Goal: Task Accomplishment & Management: Use online tool/utility

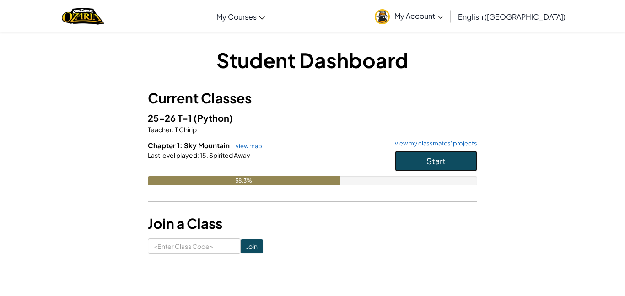
click at [456, 155] on button "Start" at bounding box center [436, 161] width 82 height 21
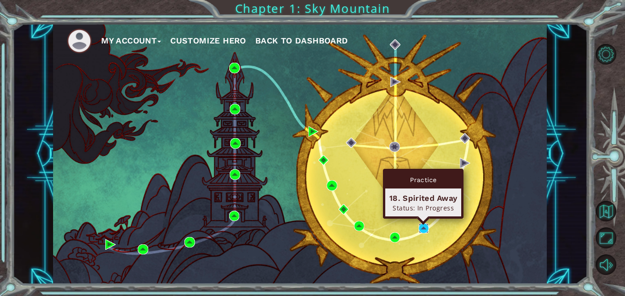
click at [422, 228] on img at bounding box center [424, 228] width 11 height 11
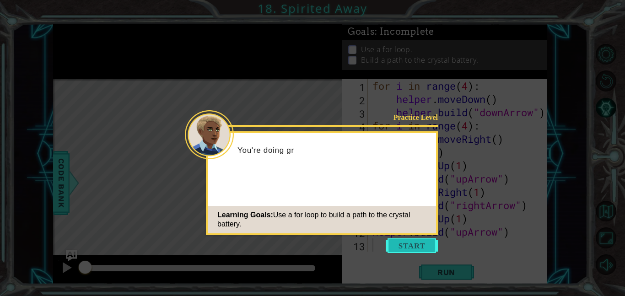
click at [412, 247] on button "Start" at bounding box center [412, 245] width 52 height 15
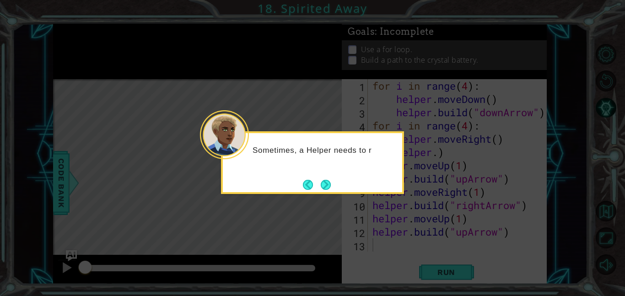
click at [335, 187] on div "Sometimes, a Helper needs to r" at bounding box center [312, 162] width 183 height 63
click at [318, 184] on button "Back" at bounding box center [312, 185] width 18 height 10
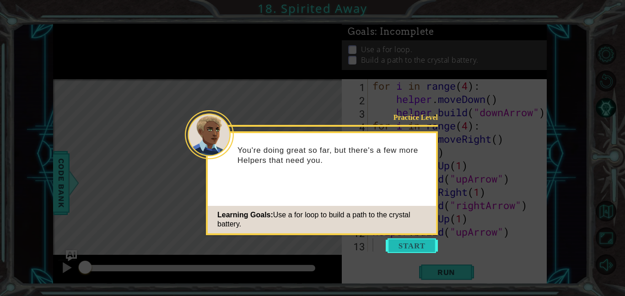
click at [405, 247] on button "Start" at bounding box center [412, 245] width 52 height 15
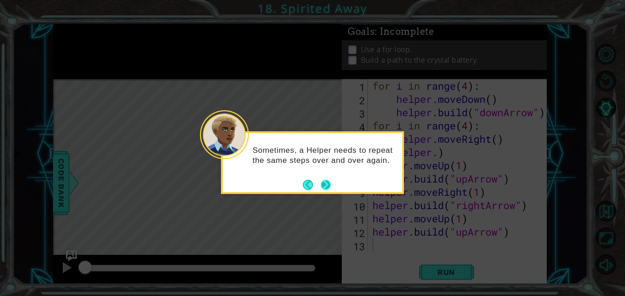
click at [331, 184] on button "Next" at bounding box center [326, 185] width 10 height 10
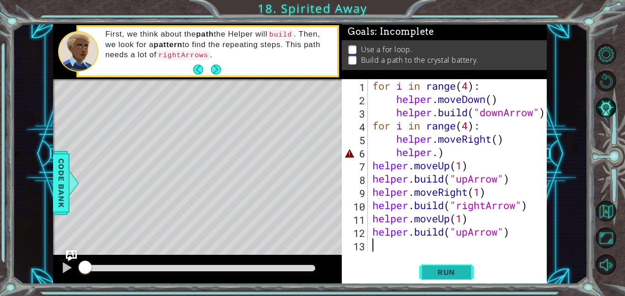
click at [442, 271] on span "Run" at bounding box center [446, 272] width 36 height 9
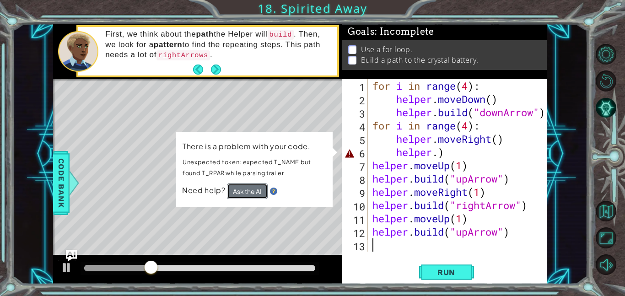
click at [244, 195] on button "Ask the AI" at bounding box center [247, 192] width 41 height 16
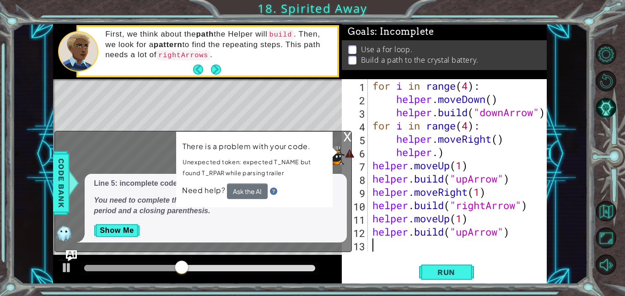
click at [311, 148] on p "There is a problem with your code." at bounding box center [255, 146] width 144 height 11
click at [127, 230] on button "Show Me" at bounding box center [117, 230] width 46 height 15
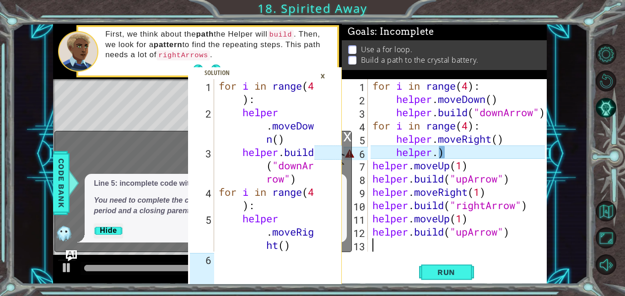
click at [240, 262] on span at bounding box center [265, 175] width 154 height 217
click at [149, 247] on div "x What does this error mean? Line 5: incomplete code with helper.) You need to …" at bounding box center [202, 191] width 297 height 121
click at [153, 169] on div "What does this error mean? Line 5: incomplete code with helper.) You need to co…" at bounding box center [201, 193] width 292 height 97
click at [327, 74] on div "×" at bounding box center [323, 76] width 14 height 16
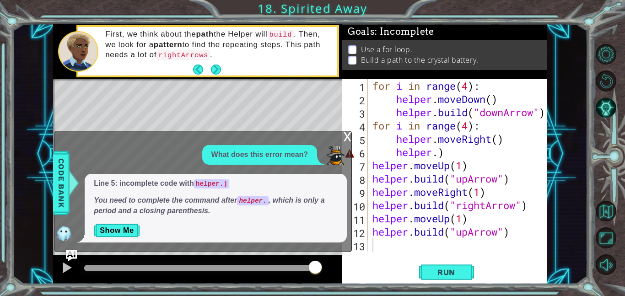
click at [345, 135] on div "x" at bounding box center [347, 135] width 8 height 9
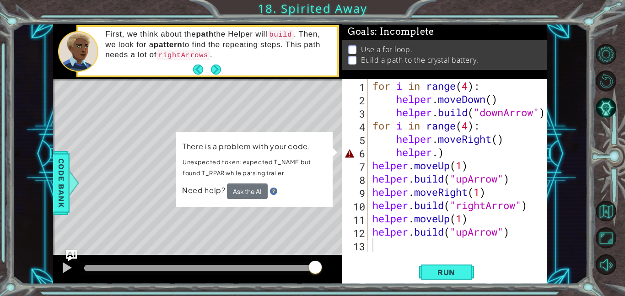
click at [450, 246] on div "for i in range ( 4 ) : helper . moveDown ( ) helper . build ( "downArrow" ) for…" at bounding box center [460, 178] width 179 height 199
click at [371, 85] on div "for i in range ( 4 ) : helper . moveDown ( ) helper . build ( "downArrow" ) for…" at bounding box center [460, 178] width 179 height 199
type textarea "for i in range(4):"
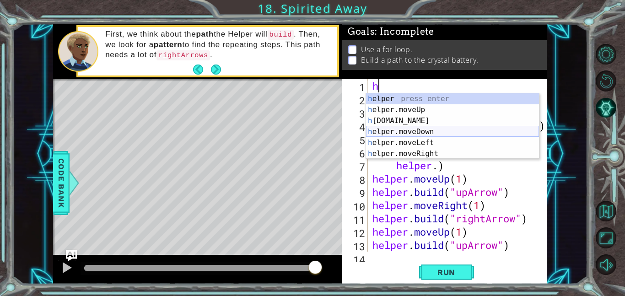
click at [421, 131] on div "h elper press enter h elper.moveUp press enter h [DOMAIN_NAME] press enter h el…" at bounding box center [452, 137] width 173 height 88
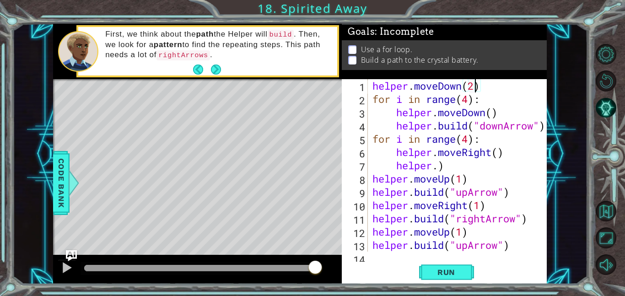
scroll to position [0, 4]
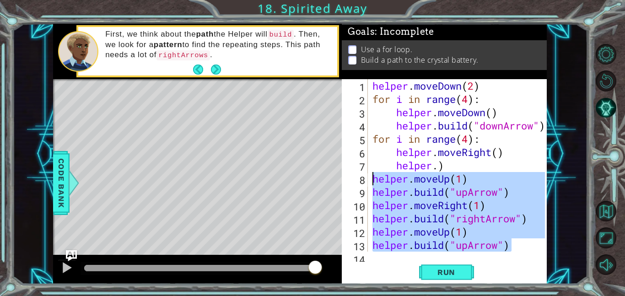
drag, startPoint x: 519, startPoint y: 249, endPoint x: 373, endPoint y: 184, distance: 159.4
click at [373, 184] on div "helper . moveDown ( 2 ) for i in range ( 4 ) : helper . moveDown ( ) helper . b…" at bounding box center [460, 178] width 179 height 199
type textarea "helper.moveUp(1) [DOMAIN_NAME]("upArrow")"
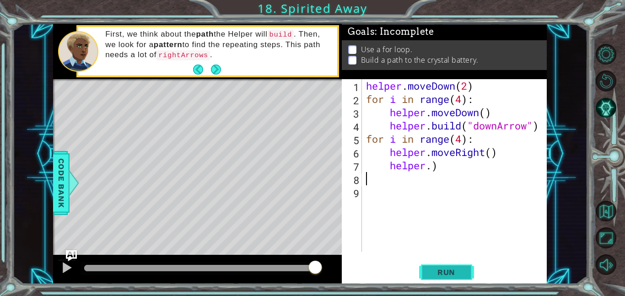
click at [438, 270] on span "Run" at bounding box center [446, 272] width 36 height 9
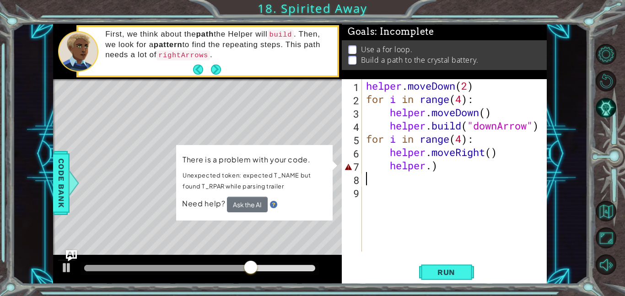
click at [273, 204] on img at bounding box center [273, 204] width 7 height 7
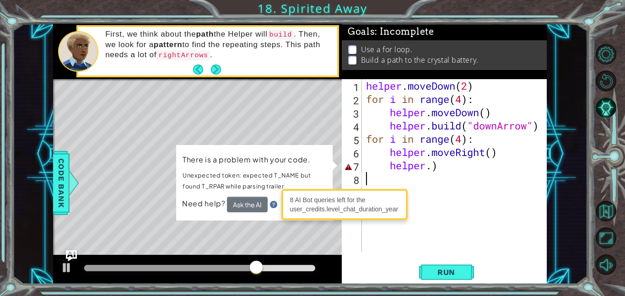
click at [273, 204] on img at bounding box center [273, 204] width 7 height 7
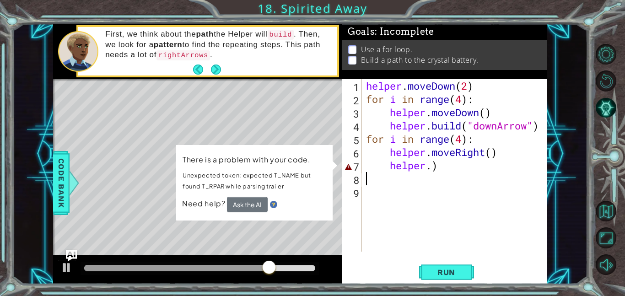
click at [195, 137] on div "Level Map" at bounding box center [264, 214] width 423 height 270
click at [333, 166] on div "There is a problem with your code. Unexpected token: expected T_NAME but found …" at bounding box center [254, 183] width 157 height 76
drag, startPoint x: 455, startPoint y: 167, endPoint x: 383, endPoint y: 164, distance: 72.8
click at [383, 164] on div "helper . moveDown ( 2 ) for i in range ( 4 ) : helper . moveDown ( ) helper . b…" at bounding box center [456, 178] width 185 height 199
type textarea "helper.)"
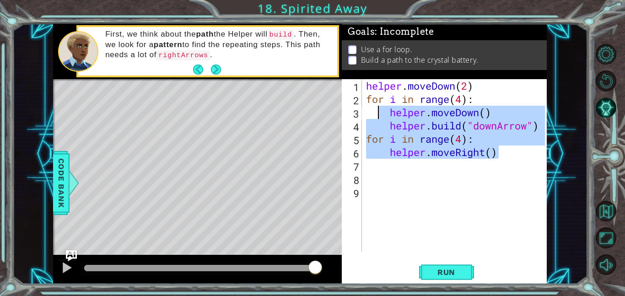
drag, startPoint x: 502, startPoint y: 156, endPoint x: 377, endPoint y: 116, distance: 132.0
click at [377, 116] on div "helper . moveDown ( 2 ) for i in range ( 4 ) : helper . moveDown ( ) helper . b…" at bounding box center [456, 178] width 185 height 199
type textarea "helper.moveDown() [DOMAIN_NAME]("downArrow")"
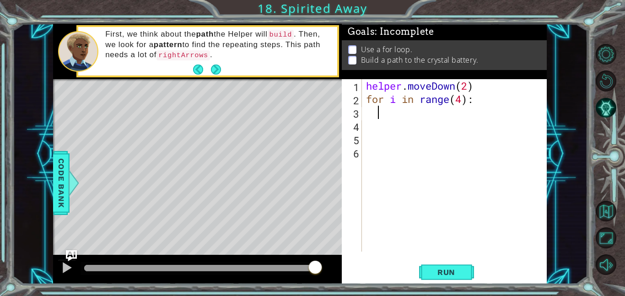
click at [480, 98] on div "helper . moveDown ( 2 ) for i in range ( 4 ) :" at bounding box center [456, 178] width 185 height 199
type textarea "for i in range(4):"
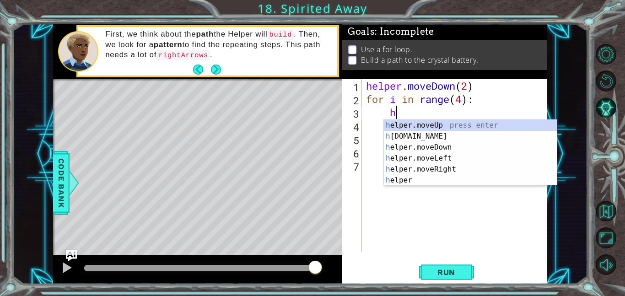
scroll to position [0, 1]
click at [445, 134] on div "h elper.moveUp press enter h [DOMAIN_NAME] press enter h elper.moveDown press e…" at bounding box center [470, 164] width 173 height 88
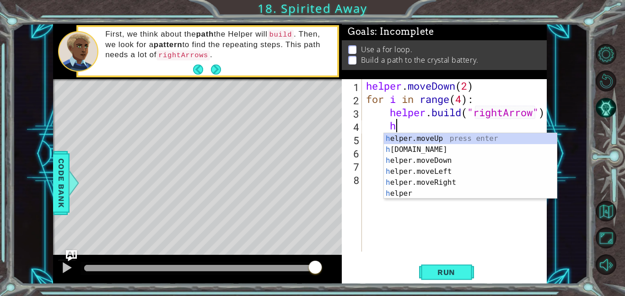
scroll to position [0, 8]
click at [455, 180] on div "h elper.moveUp press enter h [DOMAIN_NAME] press enter h elper.moveDown press e…" at bounding box center [470, 177] width 173 height 88
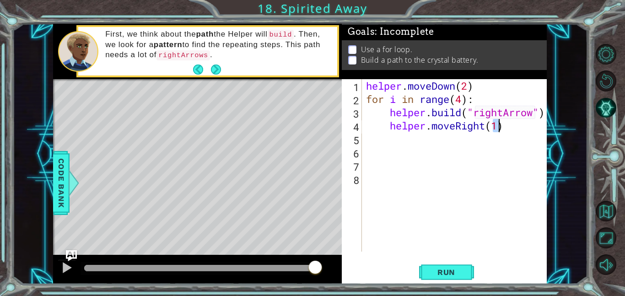
scroll to position [0, 6]
type textarea "helper.moveRight(1)"
click at [439, 273] on span "Run" at bounding box center [446, 272] width 36 height 9
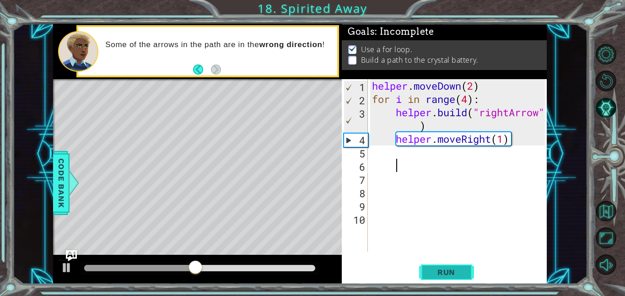
scroll to position [0, 0]
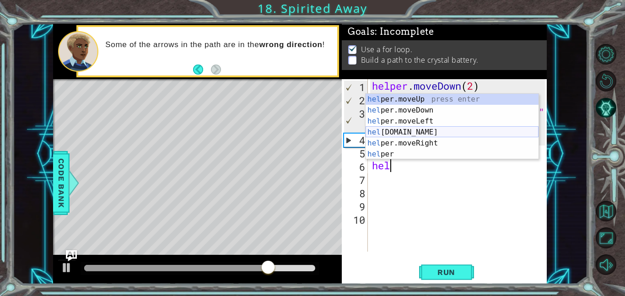
click at [392, 133] on div "hel per.moveUp press enter hel per.moveDown press enter hel per.moveLeft press …" at bounding box center [452, 138] width 173 height 88
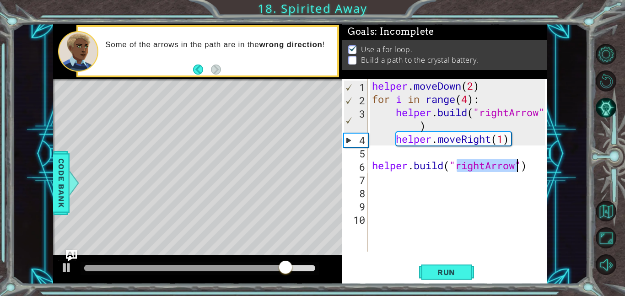
click at [487, 160] on div "helper . moveDown ( 2 ) for i in range ( 4 ) : helper . build ( "rightArrow" ) …" at bounding box center [457, 165] width 174 height 173
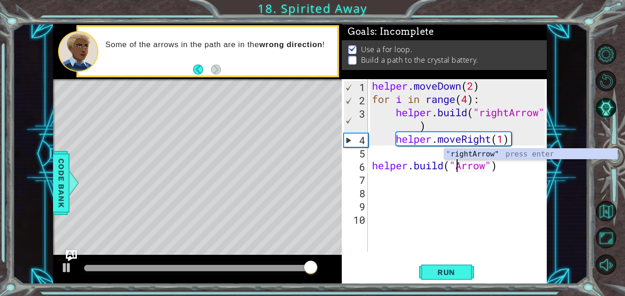
scroll to position [0, 4]
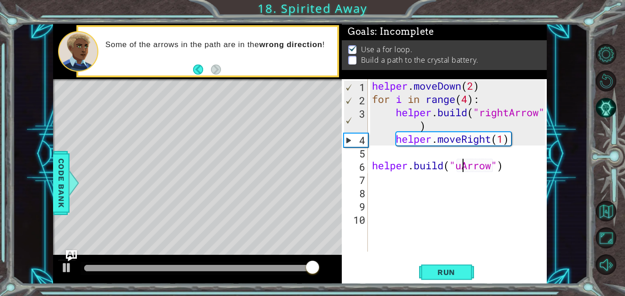
type textarea "[DOMAIN_NAME]("upArrow")"
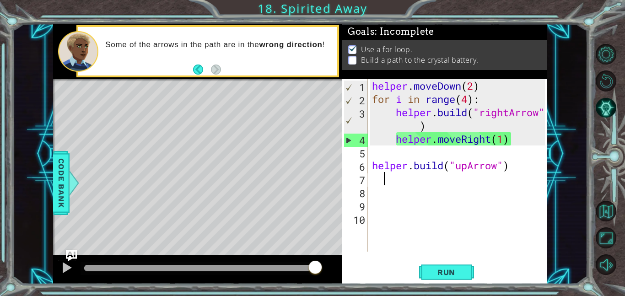
click at [398, 180] on div "helper . moveDown ( 2 ) for i in range ( 4 ) : helper . build ( "rightArrow" ) …" at bounding box center [459, 178] width 179 height 199
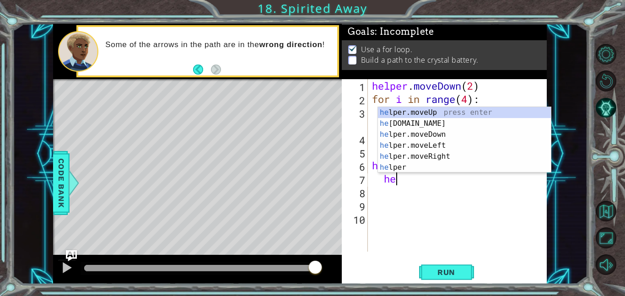
scroll to position [0, 0]
click at [425, 113] on div "he lper.moveUp press enter he [DOMAIN_NAME] press enter he lper.moveDown press …" at bounding box center [464, 151] width 173 height 88
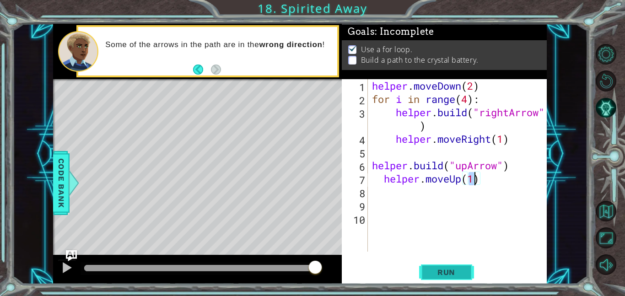
type textarea "helper.moveUp(1)"
click at [449, 275] on span "Run" at bounding box center [446, 272] width 36 height 9
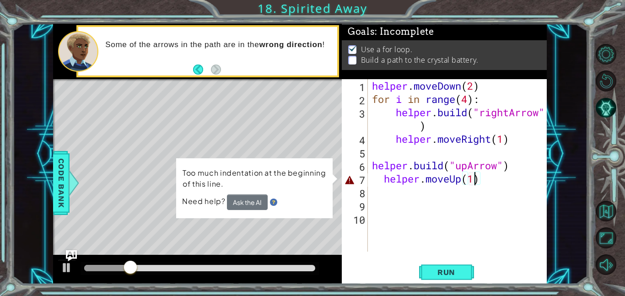
click at [451, 210] on div "helper . moveDown ( 2 ) for i in range ( 4 ) : helper . build ( "rightArrow" ) …" at bounding box center [459, 178] width 179 height 199
click at [382, 181] on div "helper . moveDown ( 2 ) for i in range ( 4 ) : helper . build ( "rightArrow" ) …" at bounding box center [459, 178] width 179 height 199
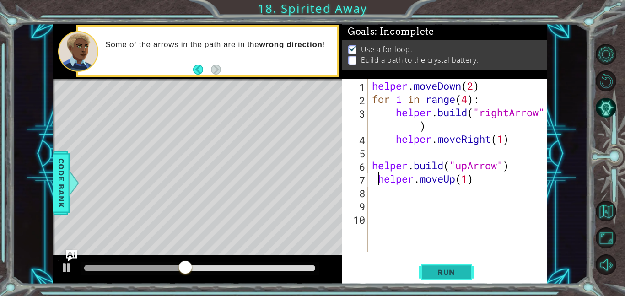
click at [449, 271] on span "Run" at bounding box center [446, 272] width 36 height 9
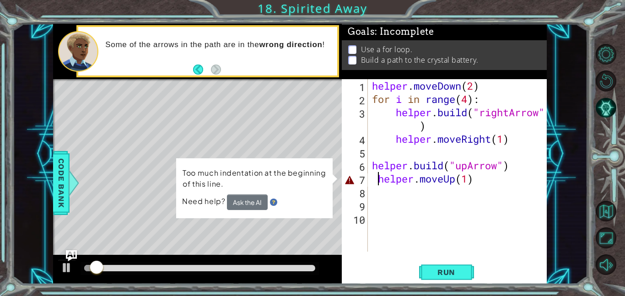
type textarea "helper.moveUp(1)"
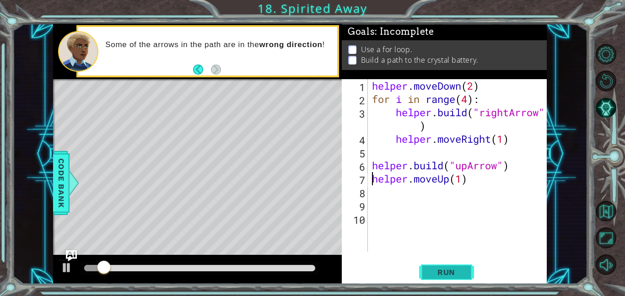
click at [449, 272] on span "Run" at bounding box center [446, 272] width 36 height 9
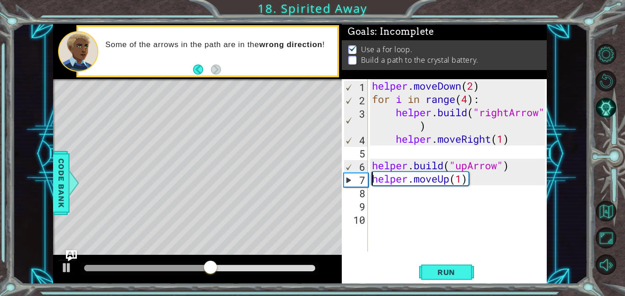
click at [380, 196] on div "helper . moveDown ( 2 ) for i in range ( 4 ) : helper . build ( "rightArrow" ) …" at bounding box center [459, 178] width 179 height 199
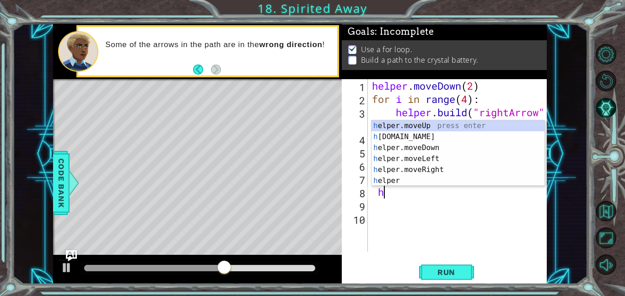
scroll to position [0, 0]
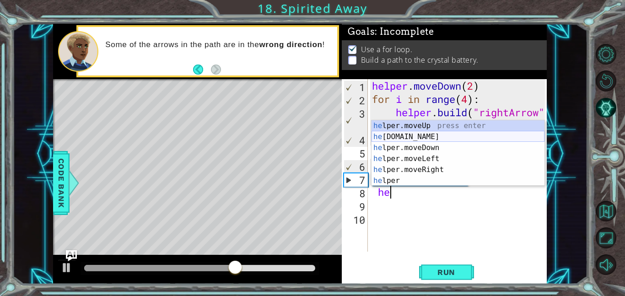
click at [388, 132] on div "he lper.moveUp press enter he [DOMAIN_NAME] press enter he lper.moveDown press …" at bounding box center [458, 164] width 173 height 88
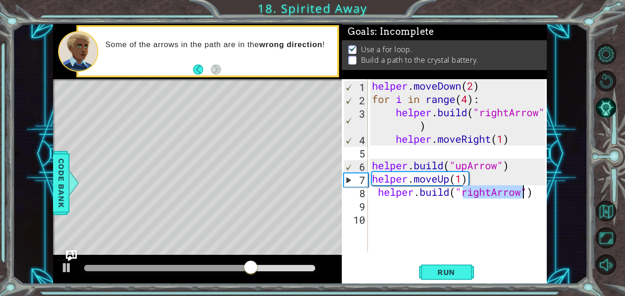
click at [492, 189] on div "helper . moveDown ( 2 ) for i in range ( 4 ) : helper . build ( "rightArrow" ) …" at bounding box center [457, 165] width 174 height 173
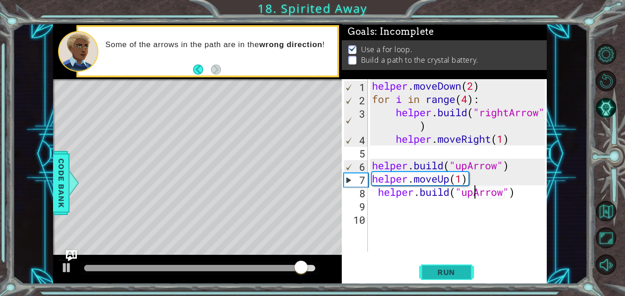
click at [456, 273] on span "Run" at bounding box center [446, 272] width 36 height 9
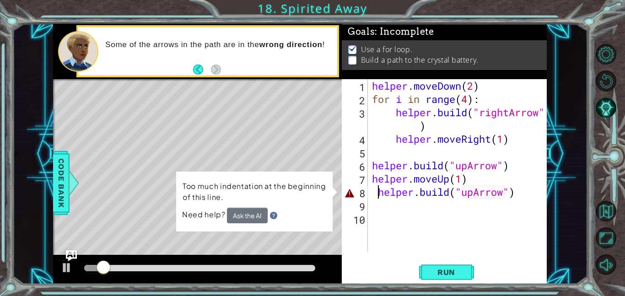
click at [377, 197] on div "helper . moveDown ( 2 ) for i in range ( 4 ) : helper . build ( "rightArrow" ) …" at bounding box center [459, 178] width 179 height 199
type textarea "[DOMAIN_NAME]("upArrow")"
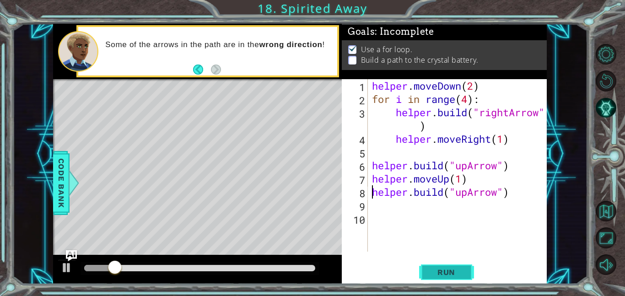
click at [436, 272] on span "Run" at bounding box center [446, 272] width 36 height 9
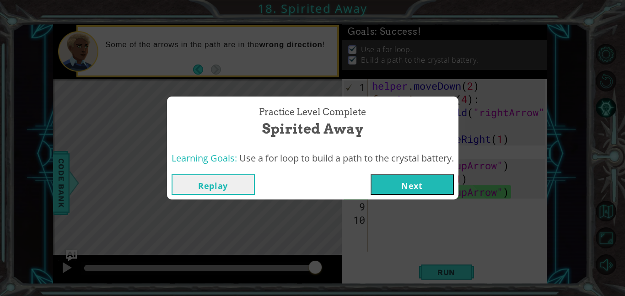
click at [436, 184] on button "Next" at bounding box center [412, 184] width 83 height 21
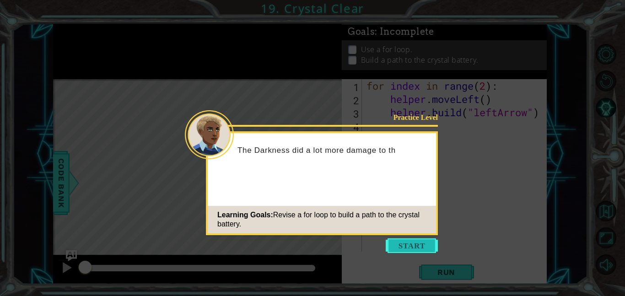
click at [412, 248] on button "Start" at bounding box center [412, 245] width 52 height 15
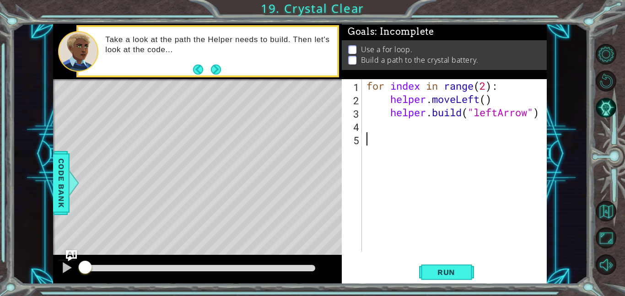
click at [405, 225] on div "for index in range ( 2 ) : helper . moveLeft ( ) helper . build ( "leftArrow" )" at bounding box center [457, 178] width 185 height 199
click at [394, 126] on div "for index in range ( 2 ) : helper . moveLeft ( ) helper . build ( "leftArrow" )" at bounding box center [457, 178] width 185 height 199
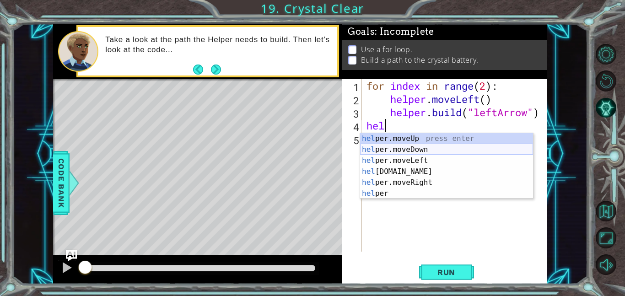
click at [398, 146] on div "hel per.moveUp press enter hel per.moveDown press enter hel per.moveLeft press …" at bounding box center [446, 177] width 173 height 88
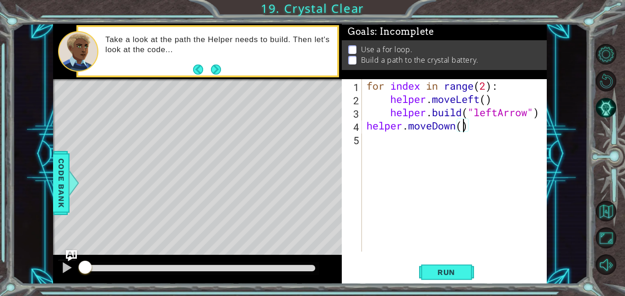
type textarea "helper.moveDown(2)"
click at [394, 141] on div "for index in range ( 2 ) : helper . moveLeft ( ) helper . build ( "leftArrow" )…" at bounding box center [457, 178] width 185 height 199
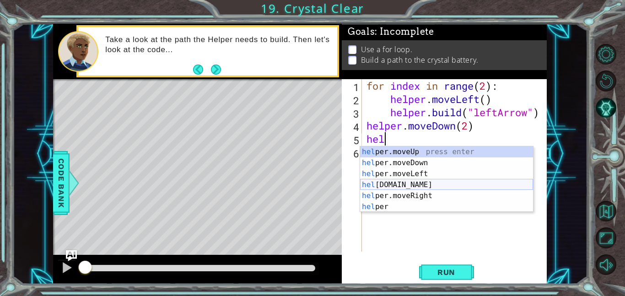
click at [400, 186] on div "hel per.moveUp press enter hel per.moveDown press enter hel per.moveLeft press …" at bounding box center [446, 190] width 173 height 88
type textarea "[DOMAIN_NAME]("rightArrow")"
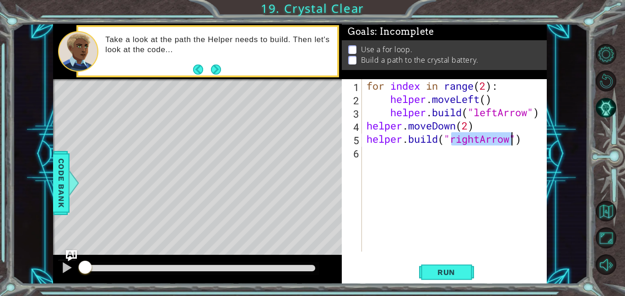
click at [377, 153] on div "for index in range ( 2 ) : helper . moveLeft ( ) helper . build ( "leftArrow" )…" at bounding box center [457, 178] width 185 height 199
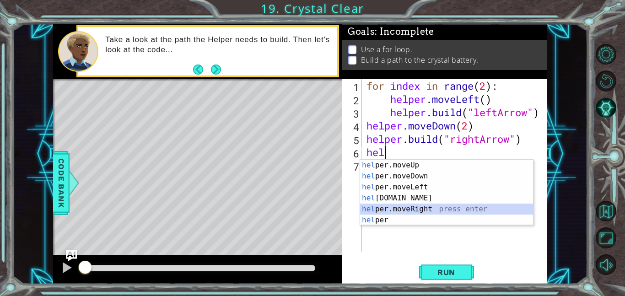
click at [424, 207] on div "hel per.moveUp press enter hel per.moveDown press enter hel per.moveLeft press …" at bounding box center [446, 204] width 173 height 88
type textarea "helper.moveRight(1)"
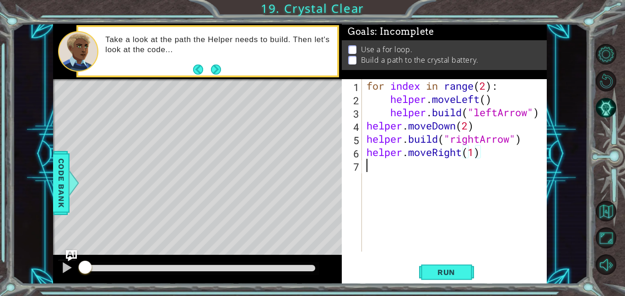
click at [405, 166] on div "for index in range ( 2 ) : helper . moveLeft ( ) helper . build ( "leftArrow" )…" at bounding box center [457, 178] width 185 height 199
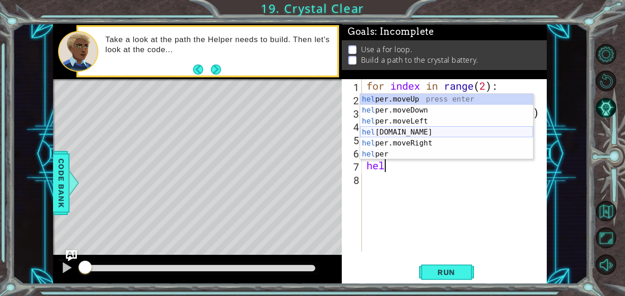
click at [416, 128] on div "hel per.moveUp press enter hel per.moveDown press enter hel per.moveLeft press …" at bounding box center [446, 138] width 173 height 88
type textarea "[DOMAIN_NAME]("rightArrow")"
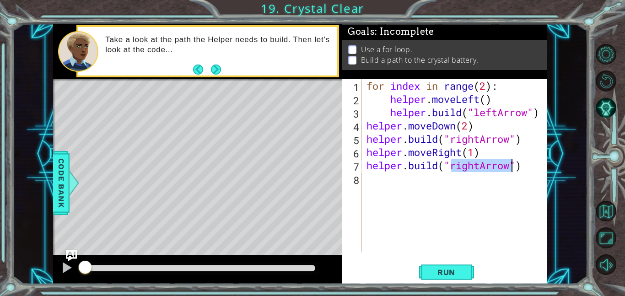
click at [369, 180] on div "for index in range ( 2 ) : helper . moveLeft ( ) helper . build ( "leftArrow" )…" at bounding box center [457, 178] width 185 height 199
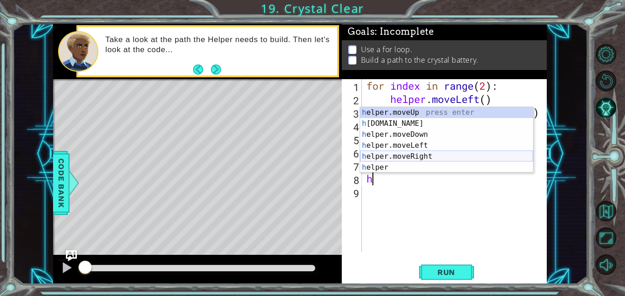
click at [409, 155] on div "h elper.moveUp press enter h [DOMAIN_NAME] press enter h elper.moveDown press e…" at bounding box center [446, 151] width 173 height 88
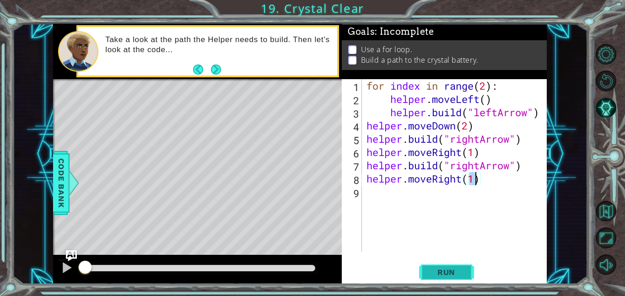
type textarea "helper.moveRight(1)"
click at [454, 271] on span "Run" at bounding box center [446, 272] width 36 height 9
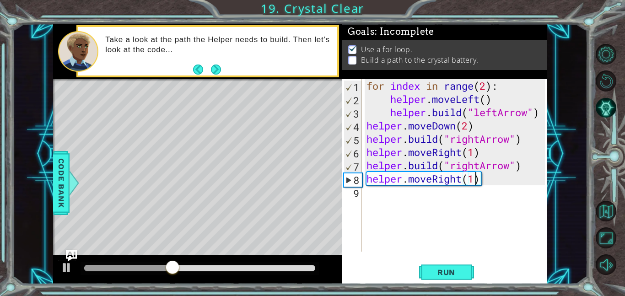
click at [376, 192] on div "for index in range ( 2 ) : helper . moveLeft ( ) helper . build ( "leftArrow" )…" at bounding box center [457, 178] width 185 height 199
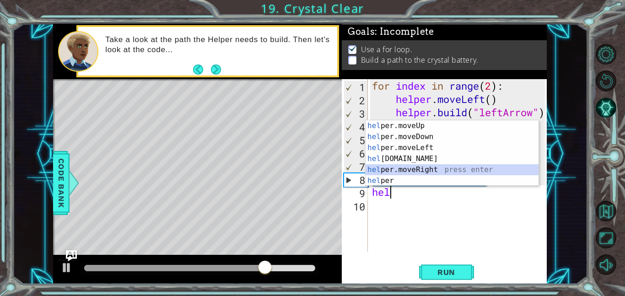
click at [397, 166] on div "hel per.moveUp press enter hel per.moveDown press enter hel per.moveLeft press …" at bounding box center [452, 164] width 173 height 88
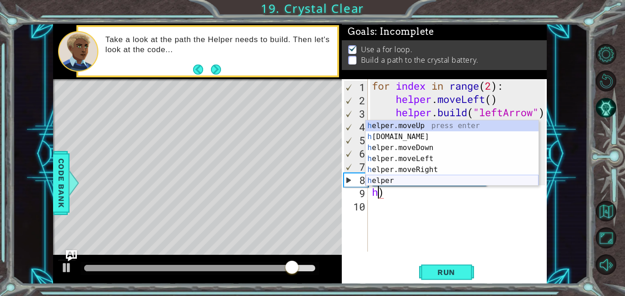
type textarea ")"
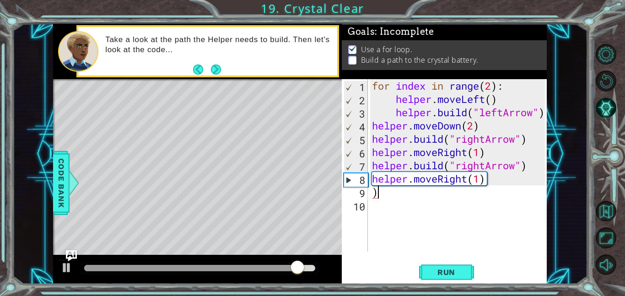
click at [413, 190] on div "for index in range ( 2 ) : helper . moveLeft ( ) helper . build ( "leftArrow" )…" at bounding box center [459, 178] width 179 height 199
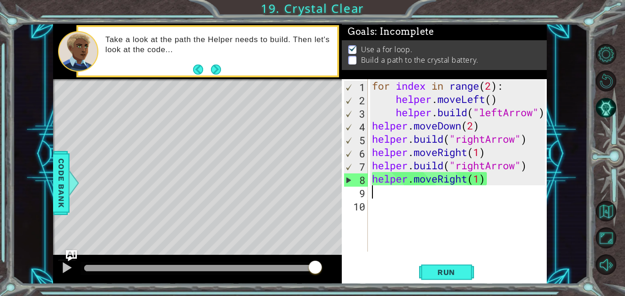
click at [416, 193] on div "for index in range ( 2 ) : helper . moveLeft ( ) helper . build ( "leftArrow" )…" at bounding box center [459, 178] width 179 height 199
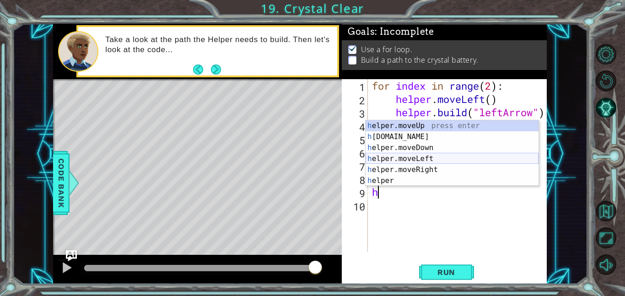
click at [420, 157] on div "h elper.moveUp press enter h [DOMAIN_NAME] press enter h elper.moveDown press e…" at bounding box center [452, 164] width 173 height 88
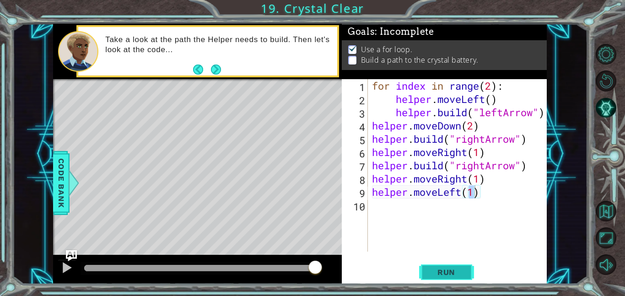
click at [459, 273] on span "Run" at bounding box center [446, 272] width 36 height 9
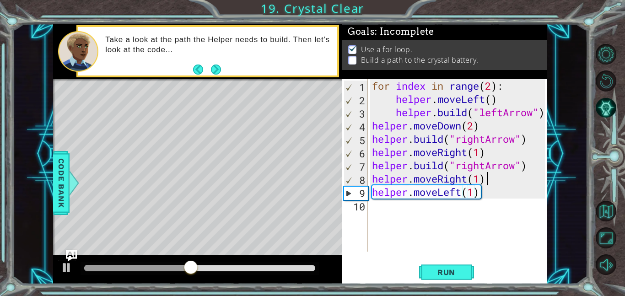
click at [494, 182] on div "for index in range ( 2 ) : helper . moveLeft ( ) helper . build ( "leftArrow" )…" at bounding box center [459, 178] width 179 height 199
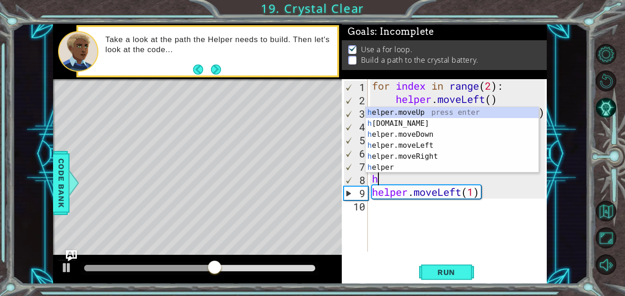
type textarea "h"
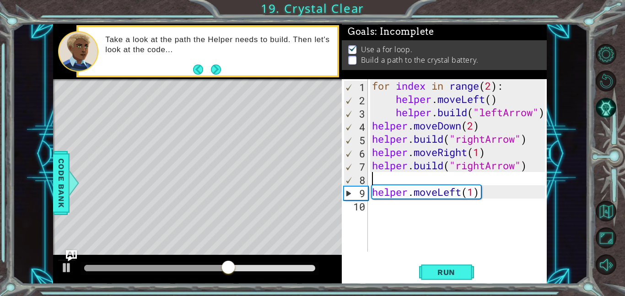
click at [370, 191] on div "for index in range ( 2 ) : helper . moveLeft ( ) helper . build ( "leftArrow" )…" at bounding box center [459, 178] width 179 height 199
type textarea "helper.moveLeft(1)"
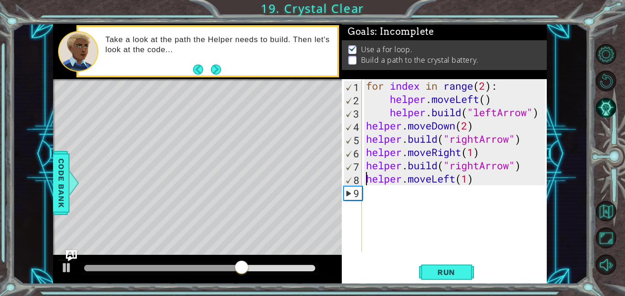
click at [377, 195] on div "for index in range ( 2 ) : helper . moveLeft ( ) helper . build ( "leftArrow" )…" at bounding box center [456, 178] width 185 height 199
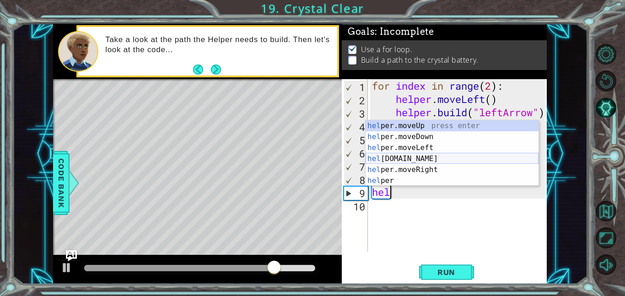
click at [421, 157] on div "hel per.moveUp press enter hel per.moveDown press enter hel per.moveLeft press …" at bounding box center [452, 164] width 173 height 88
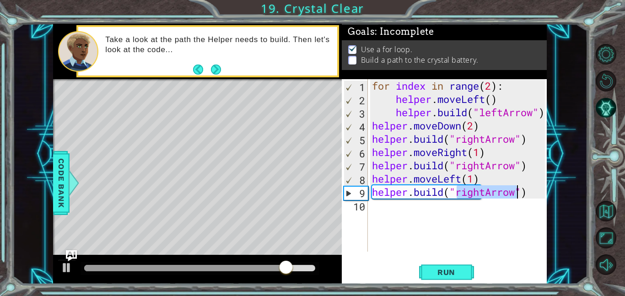
click at [486, 192] on div "for index in range ( 2 ) : helper . moveLeft ( ) helper . build ( "leftArrow" )…" at bounding box center [457, 165] width 174 height 173
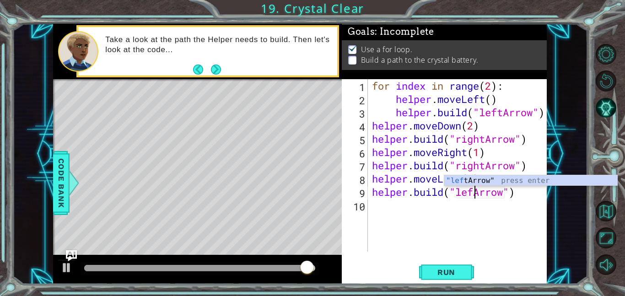
scroll to position [0, 5]
type textarea "[DOMAIN_NAME]("leftArrow")"
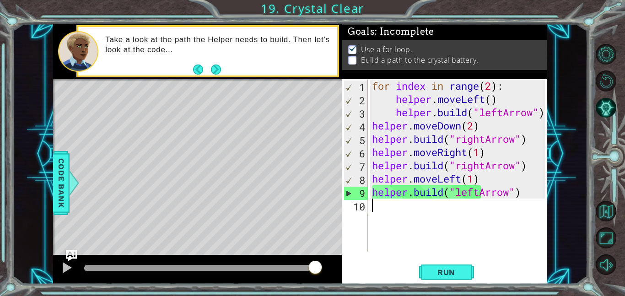
click at [422, 206] on div "for index in range ( 2 ) : helper . moveLeft ( ) helper . build ( "leftArrow" )…" at bounding box center [459, 178] width 179 height 199
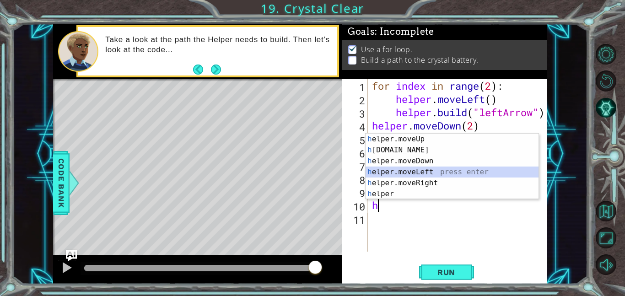
click at [411, 172] on div "h elper.moveUp press enter h [DOMAIN_NAME] press enter h elper.moveDown press e…" at bounding box center [452, 178] width 173 height 88
type textarea "helper.moveLeft(1)"
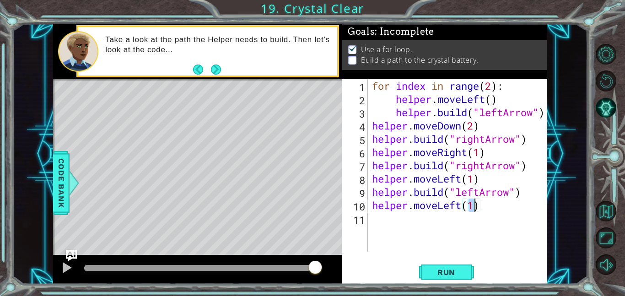
click at [382, 221] on div "for index in range ( 2 ) : helper . moveLeft ( ) helper . build ( "leftArrow" )…" at bounding box center [459, 178] width 179 height 199
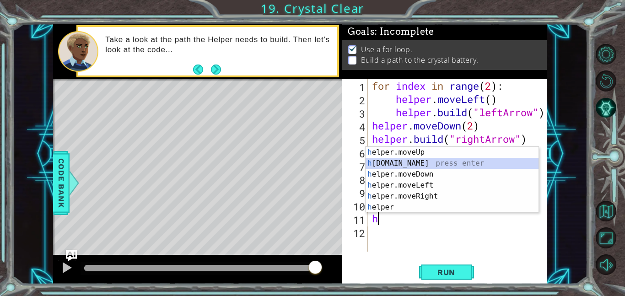
click at [406, 159] on div "h elper.moveUp press enter h [DOMAIN_NAME] press enter h elper.moveDown press e…" at bounding box center [452, 191] width 173 height 88
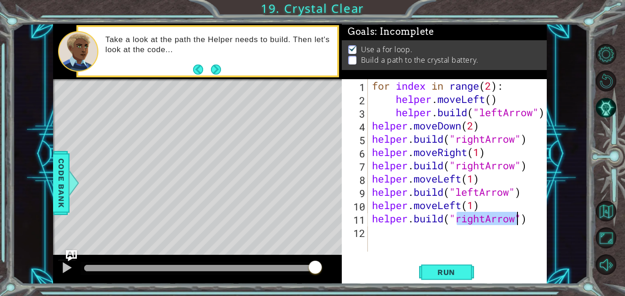
click at [486, 220] on div "for index in range ( 2 ) : helper . moveLeft ( ) helper . build ( "leftArrow" )…" at bounding box center [457, 165] width 174 height 173
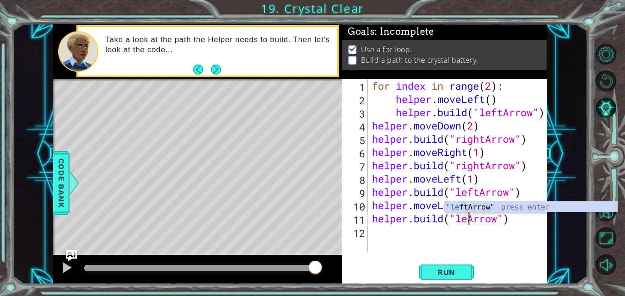
scroll to position [0, 5]
click at [456, 271] on span "Run" at bounding box center [446, 272] width 36 height 9
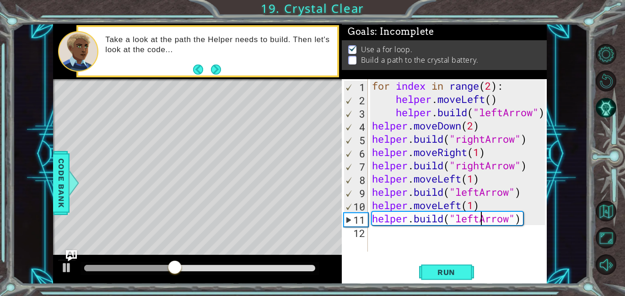
click at [467, 152] on div "for index in range ( 2 ) : helper . moveLeft ( ) helper . build ( "leftArrow" )…" at bounding box center [459, 178] width 179 height 199
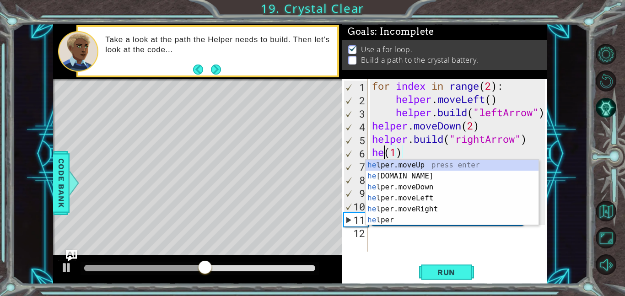
scroll to position [0, 1]
click at [407, 150] on div "for index in range ( 2 ) : helper . moveLeft ( ) helper . build ( "leftArrow" )…" at bounding box center [459, 178] width 179 height 199
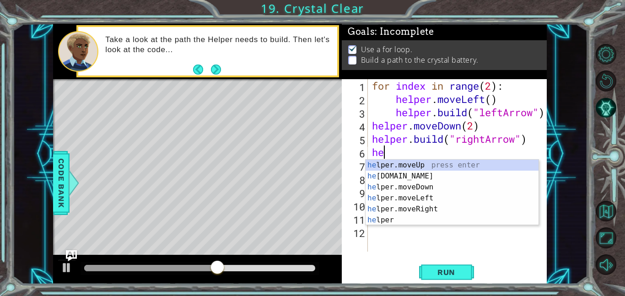
scroll to position [0, 0]
type textarea "h"
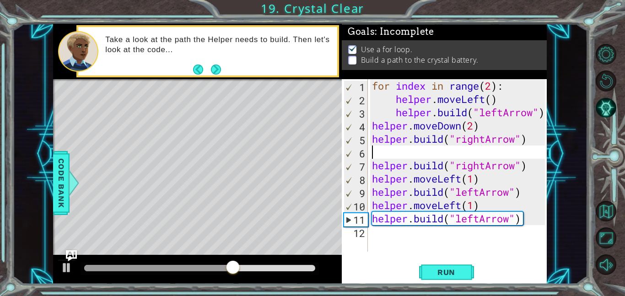
click at [370, 164] on div "for index in range ( 2 ) : helper . moveLeft ( ) helper . build ( "leftArrow" )…" at bounding box center [459, 178] width 179 height 199
type textarea "[DOMAIN_NAME]("rightArrow")"
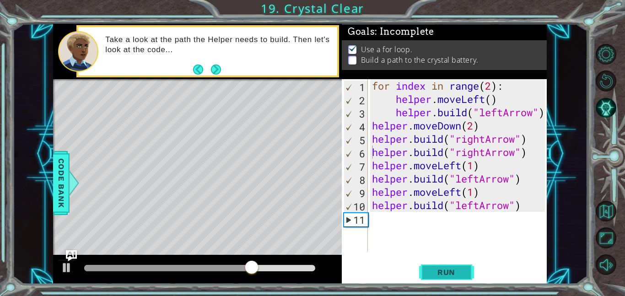
click at [439, 277] on button "Run" at bounding box center [446, 272] width 55 height 21
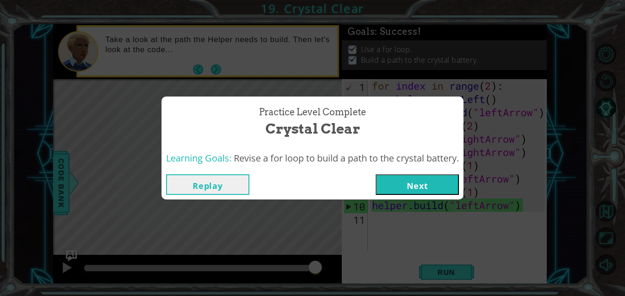
click at [412, 178] on button "Next" at bounding box center [417, 184] width 83 height 21
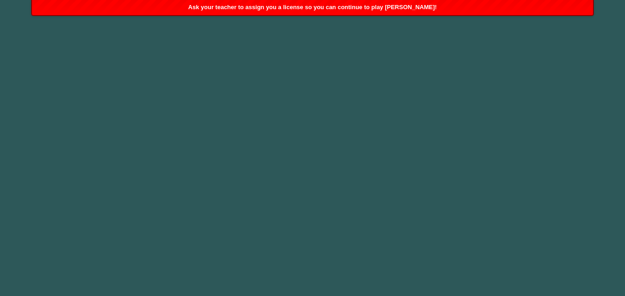
click at [280, 77] on body "Got it 1 2 3 4 5 6 " rightArrow" press enter הההההההההההההההההההההההההההההההההה…" at bounding box center [312, 148] width 625 height 296
click at [251, 13] on div "Ask your teacher to assign you a license so you can continue to play [PERSON_NA…" at bounding box center [312, 7] width 561 height 15
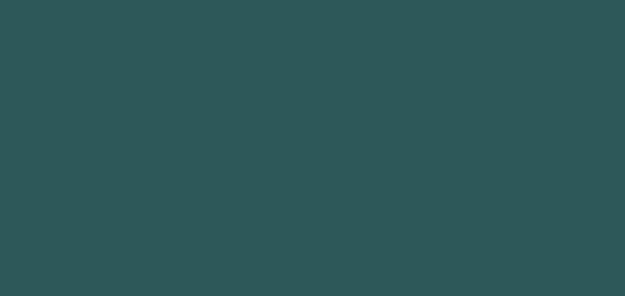
click at [251, 118] on body "Got it 1 2 3 4 5 6 " rightArrow" press enter הההההההההההההההההההההההההההההההההה…" at bounding box center [312, 148] width 625 height 296
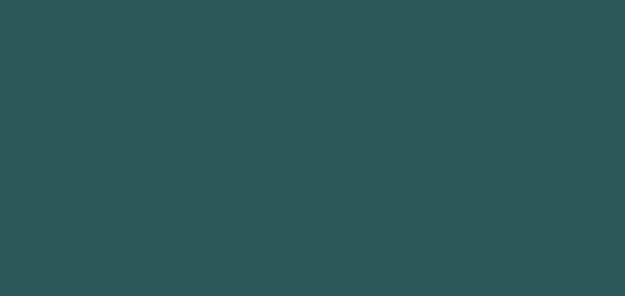
click at [251, 118] on body "Got it 1 2 3 4 5 6 " rightArrow" press enter הההההההההההההההההההההההההההההההההה…" at bounding box center [312, 148] width 625 height 296
click at [292, 85] on body "Got it 1 2 3 4 5 6 " rightArrow" press enter הההההההההההההההההההההההההההההההההה…" at bounding box center [312, 148] width 625 height 296
click at [293, 74] on body "Got it 1 2 3 4 5 6 " rightArrow" press enter הההההההההההההההההההההההההההההההההה…" at bounding box center [312, 148] width 625 height 296
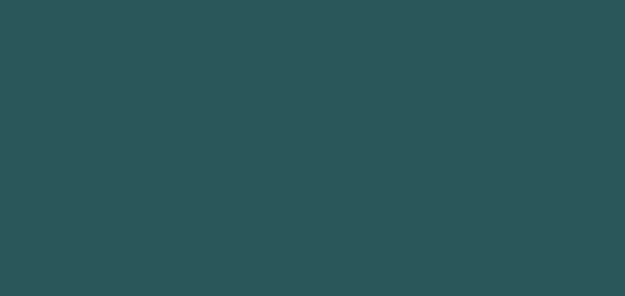
click at [293, 74] on body "Got it 1 2 3 4 5 6 " rightArrow" press enter הההההההההההההההההההההההההההההההההה…" at bounding box center [312, 148] width 625 height 296
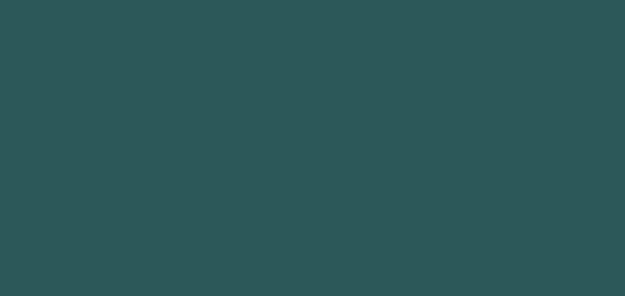
click at [293, 74] on body "Got it 1 2 3 4 5 6 " rightArrow" press enter הההההההההההההההההההההההההההההההההה…" at bounding box center [312, 148] width 625 height 296
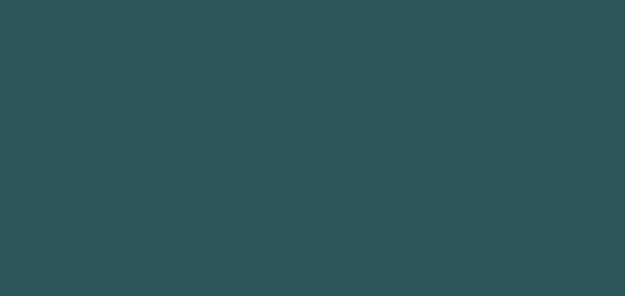
click at [293, 74] on body "Got it 1 2 3 4 5 6 " rightArrow" press enter הההההההההההההההההההההההההההההההההה…" at bounding box center [312, 148] width 625 height 296
click at [330, 136] on body "Got it 1 2 3 4 5 6 " rightArrow" press enter הההההההההההההההההההההההההההההההההה…" at bounding box center [312, 148] width 625 height 296
